Goal: Navigation & Orientation: Find specific page/section

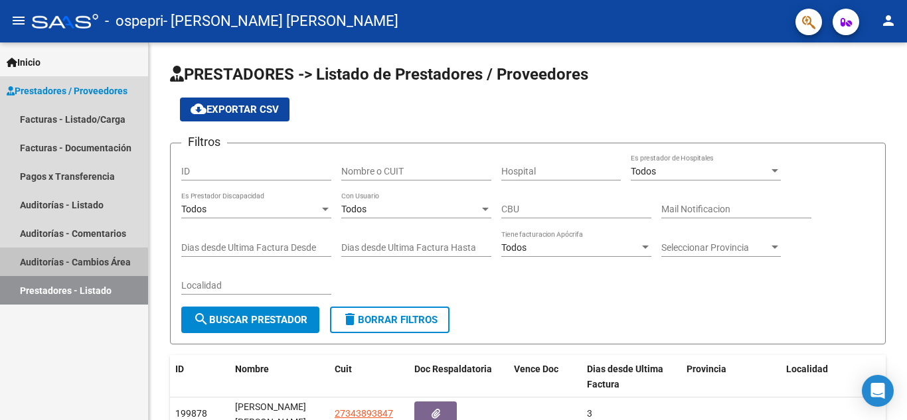
click at [46, 265] on link "Auditorías - Cambios Área" at bounding box center [74, 262] width 148 height 29
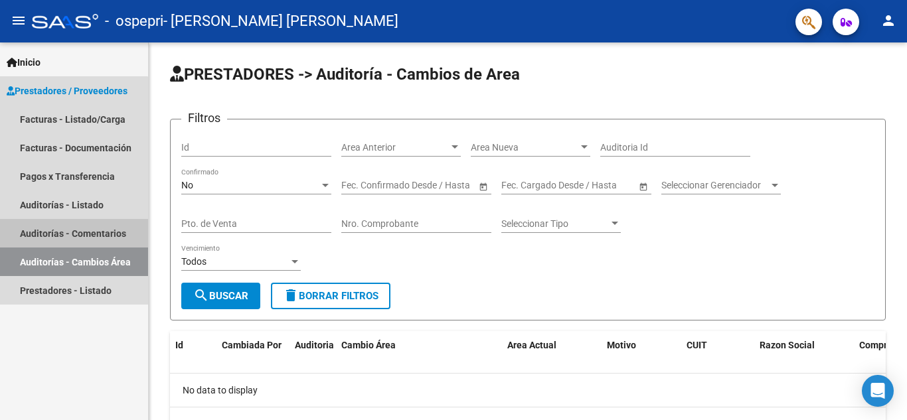
click at [66, 231] on link "Auditorías - Comentarios" at bounding box center [74, 233] width 148 height 29
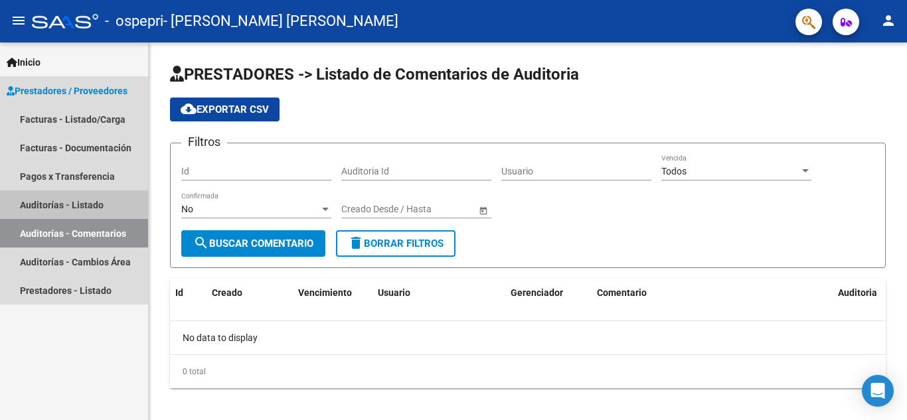
click at [64, 208] on link "Auditorías - Listado" at bounding box center [74, 205] width 148 height 29
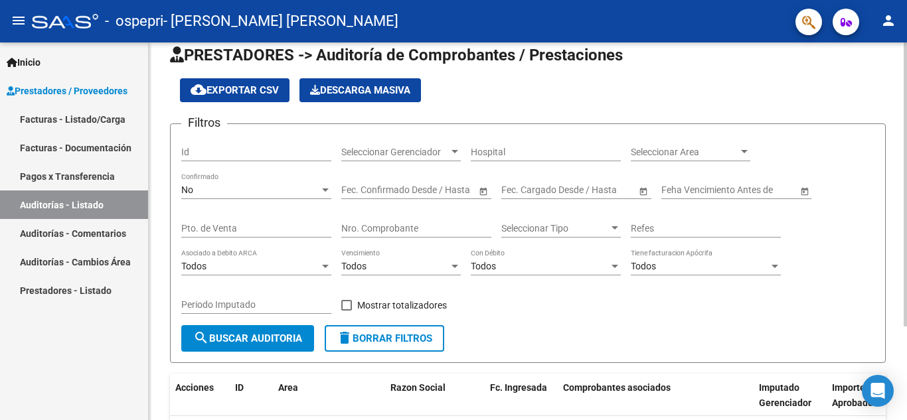
scroll to position [11, 0]
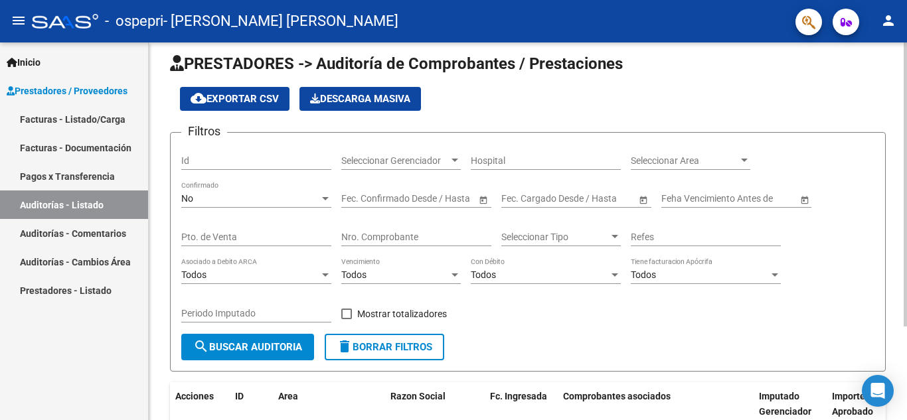
click at [903, 129] on div "PRESTADORES -> Auditoría de Comprobantes / Prestaciones cloud_download Exportar…" at bounding box center [530, 283] width 762 height 503
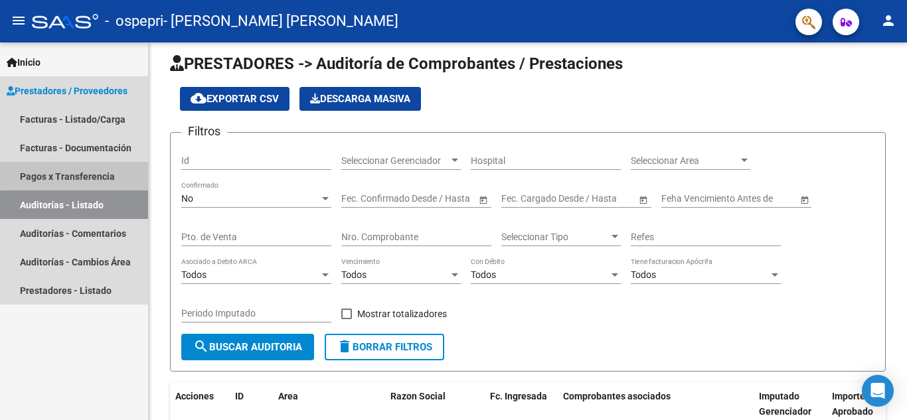
click at [104, 172] on link "Pagos x Transferencia" at bounding box center [74, 176] width 148 height 29
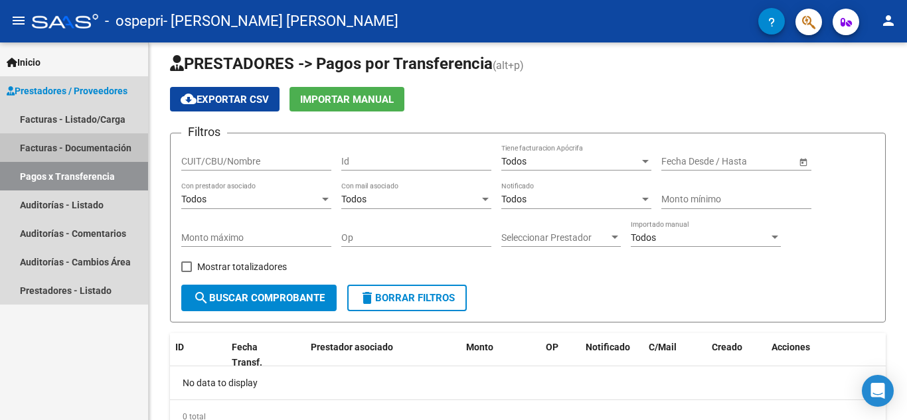
click at [95, 151] on link "Facturas - Documentación" at bounding box center [74, 147] width 148 height 29
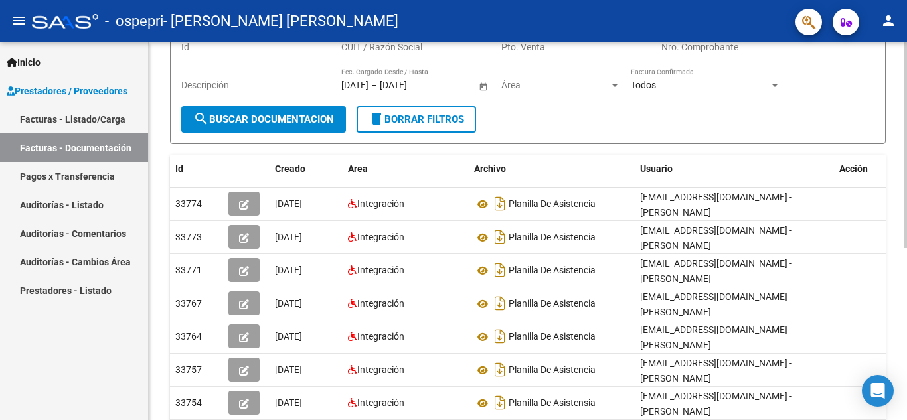
scroll to position [127, 0]
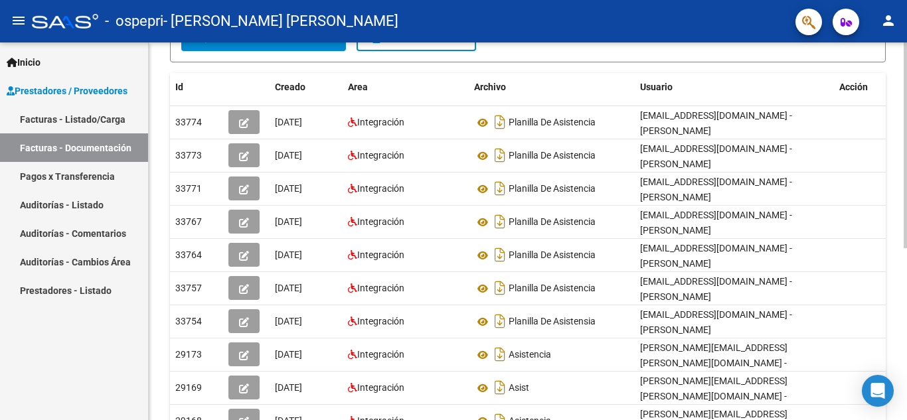
click at [906, 323] on div at bounding box center [905, 262] width 3 height 206
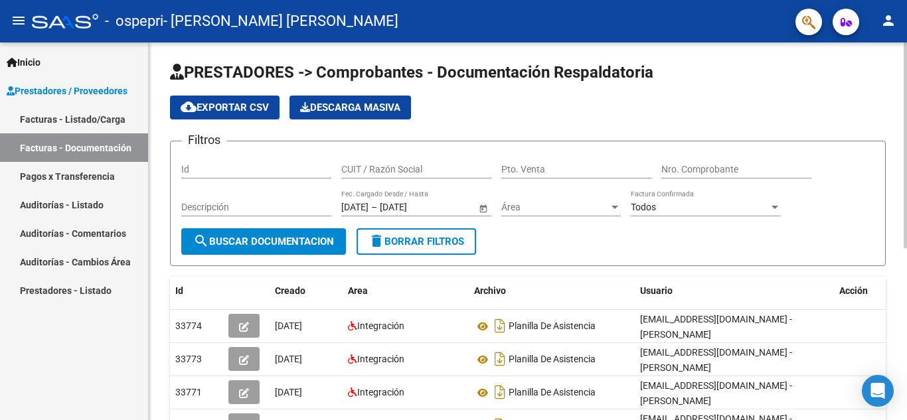
scroll to position [0, 0]
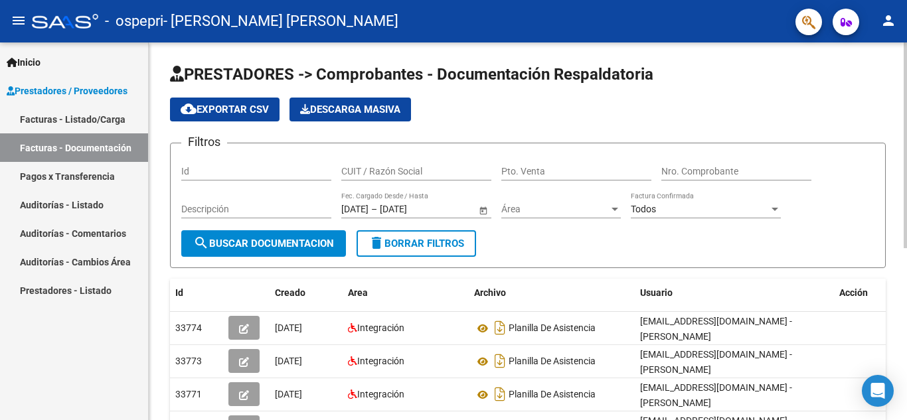
click at [906, 209] on div at bounding box center [905, 145] width 3 height 206
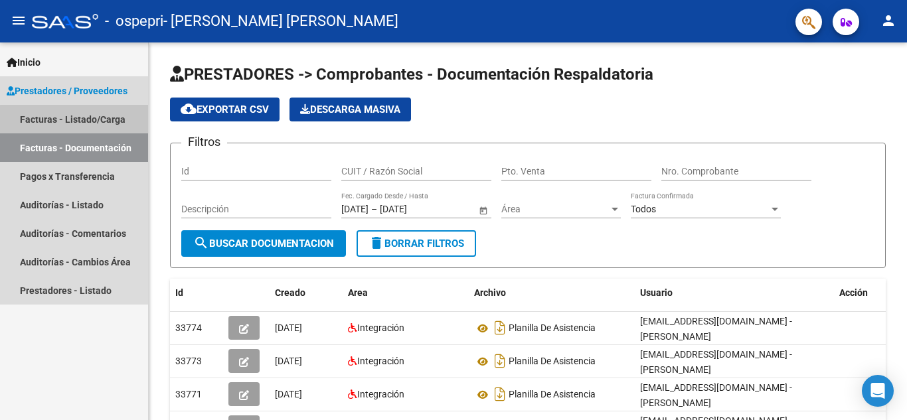
click at [116, 122] on link "Facturas - Listado/Carga" at bounding box center [74, 119] width 148 height 29
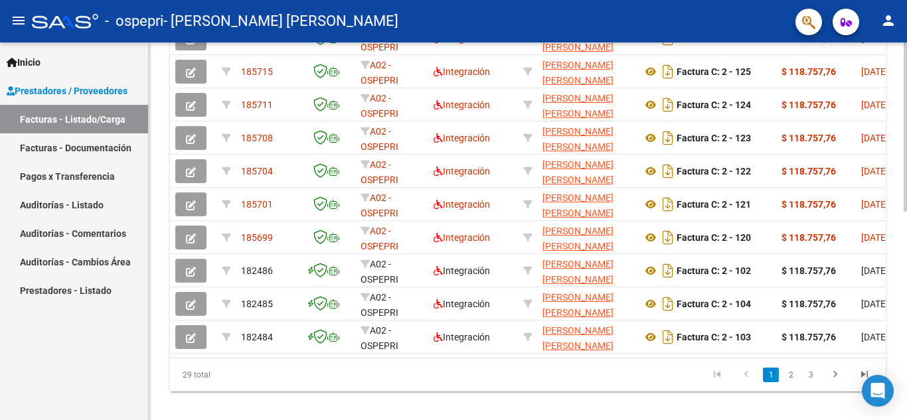
scroll to position [442, 0]
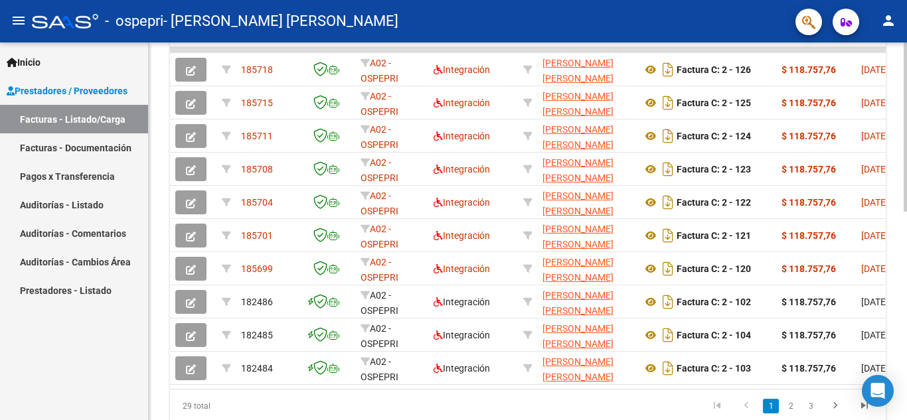
click at [906, 361] on div at bounding box center [905, 314] width 3 height 169
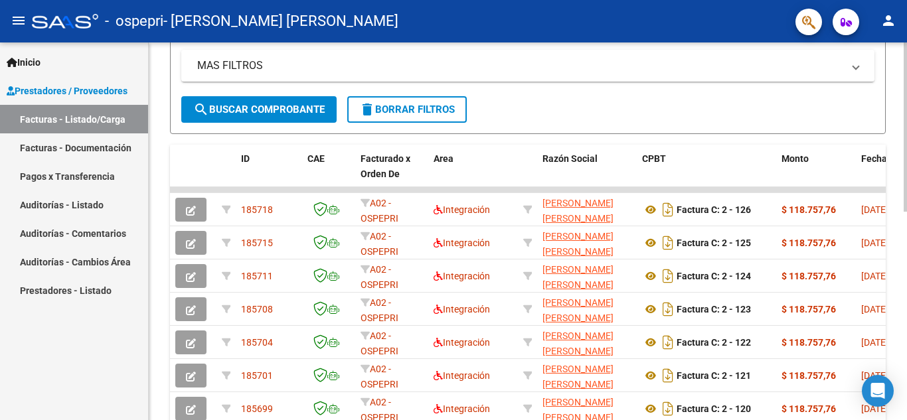
scroll to position [265, 0]
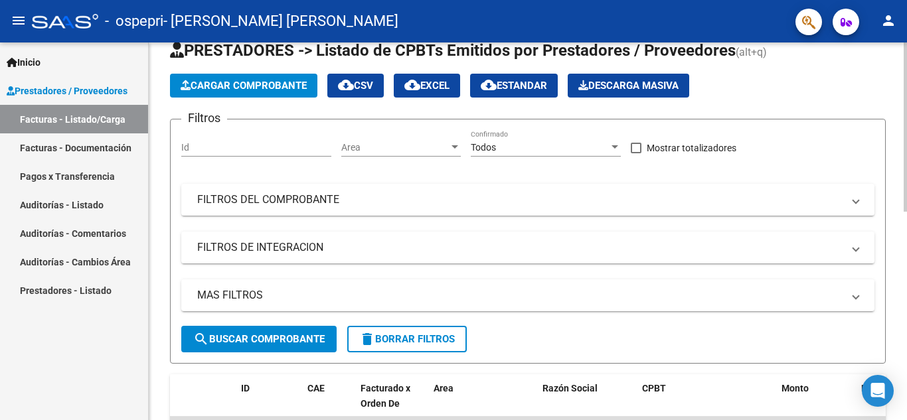
click at [906, 136] on div at bounding box center [905, 144] width 3 height 169
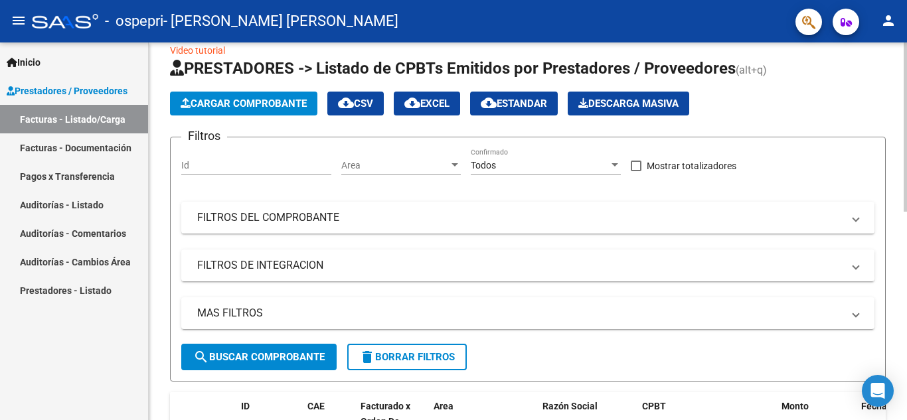
scroll to position [0, 0]
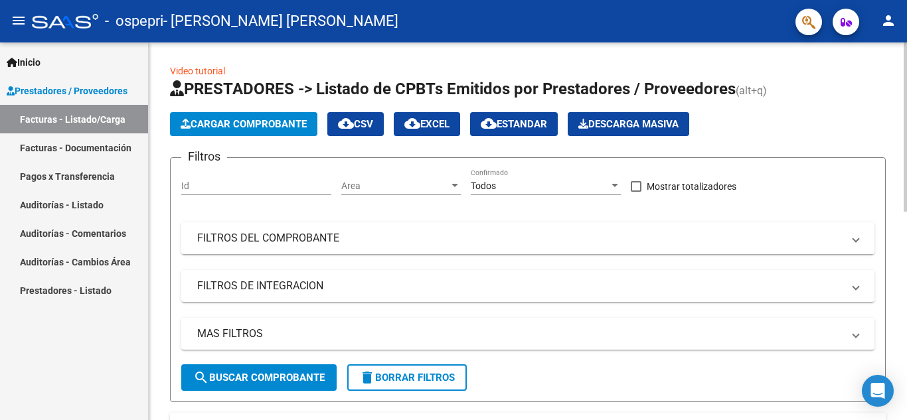
click at [906, 118] on div at bounding box center [905, 126] width 3 height 169
